Goal: Information Seeking & Learning: Get advice/opinions

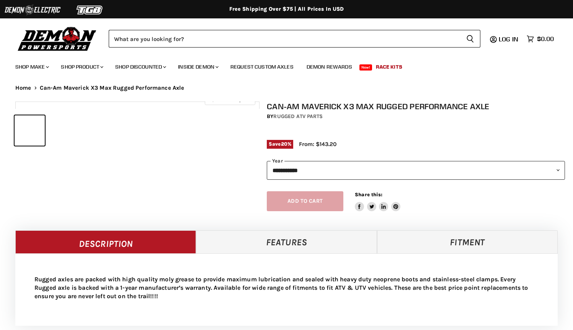
select select "******"
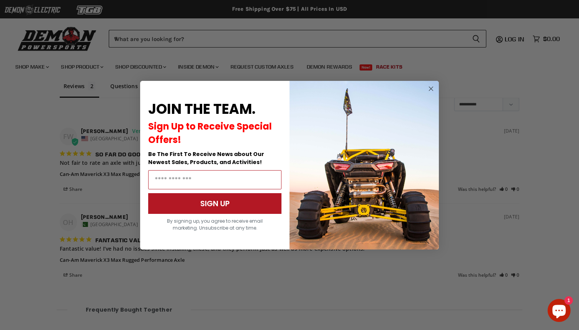
scroll to position [659, 0]
